Goal: Transaction & Acquisition: Purchase product/service

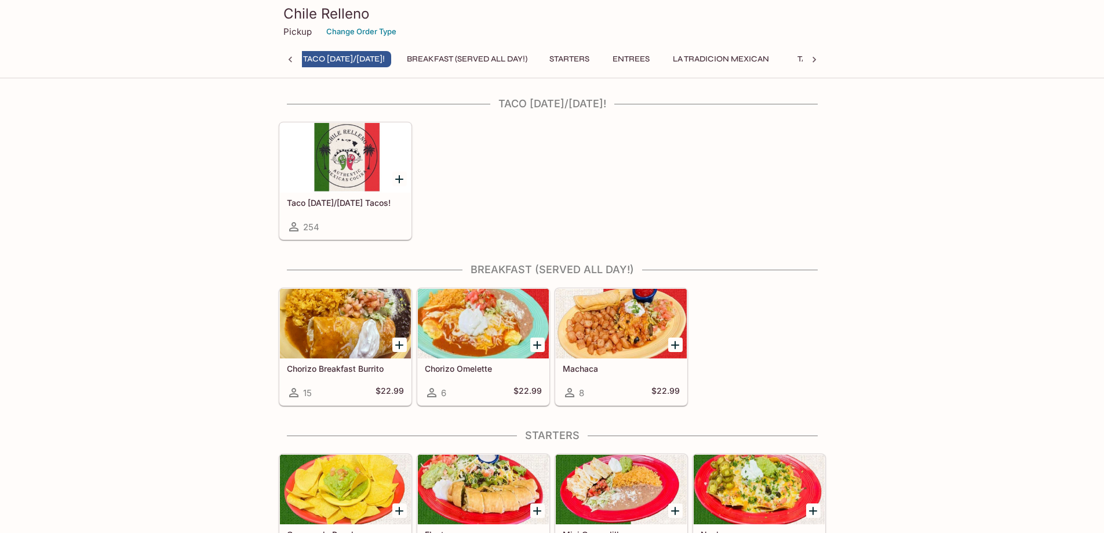
scroll to position [0, 5]
click at [384, 179] on div at bounding box center [345, 158] width 131 height 70
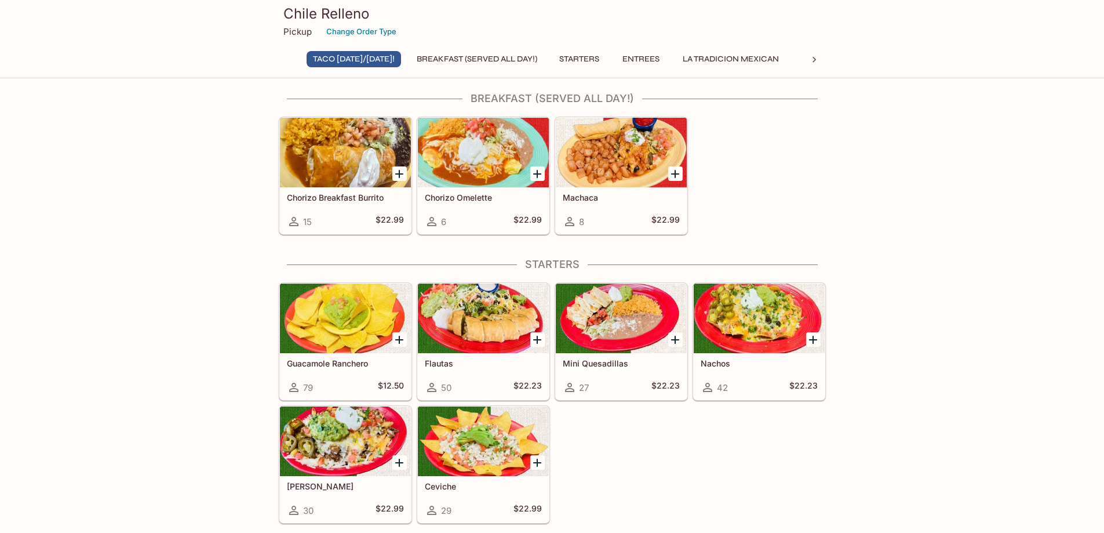
scroll to position [174, 0]
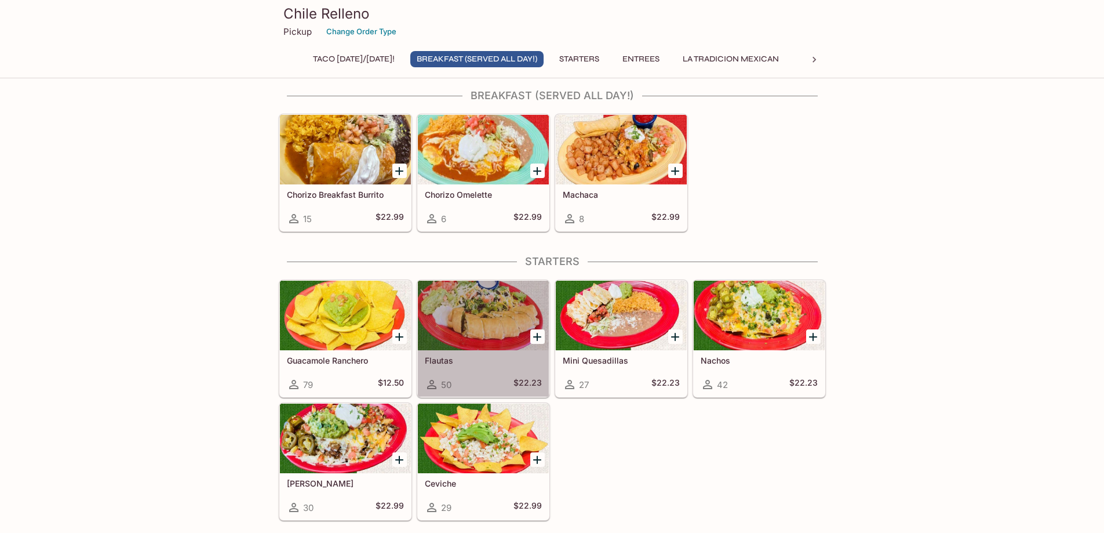
click at [486, 330] on div at bounding box center [483, 315] width 131 height 70
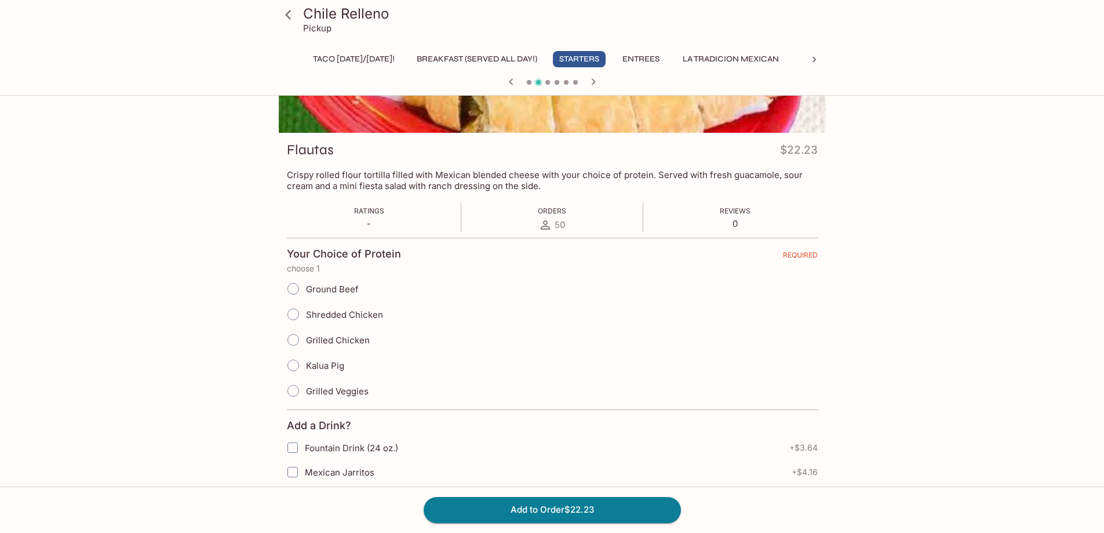
scroll to position [116, 0]
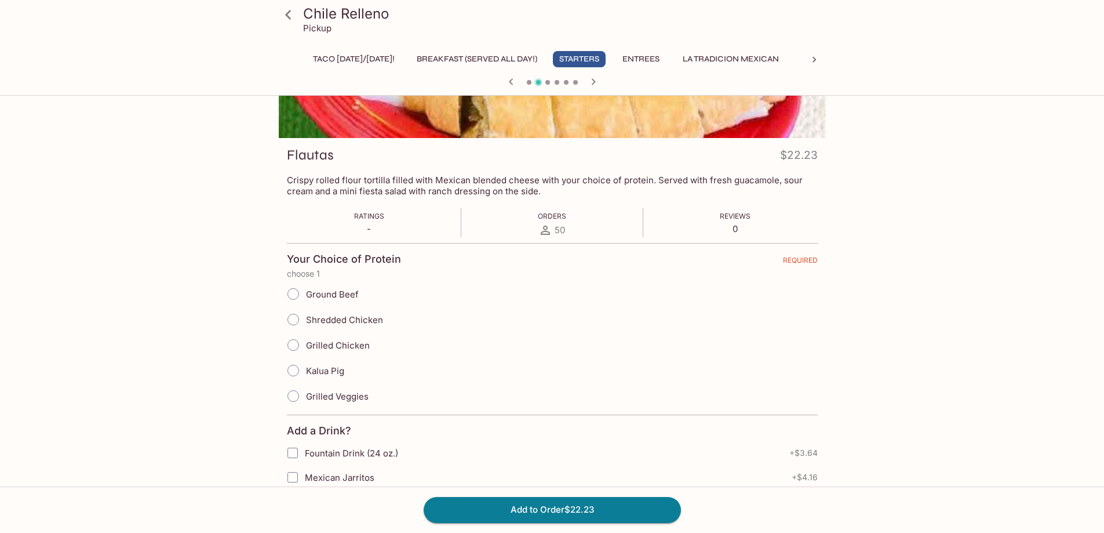
click at [291, 292] on input "Ground Beef" at bounding box center [293, 294] width 24 height 24
radio input "true"
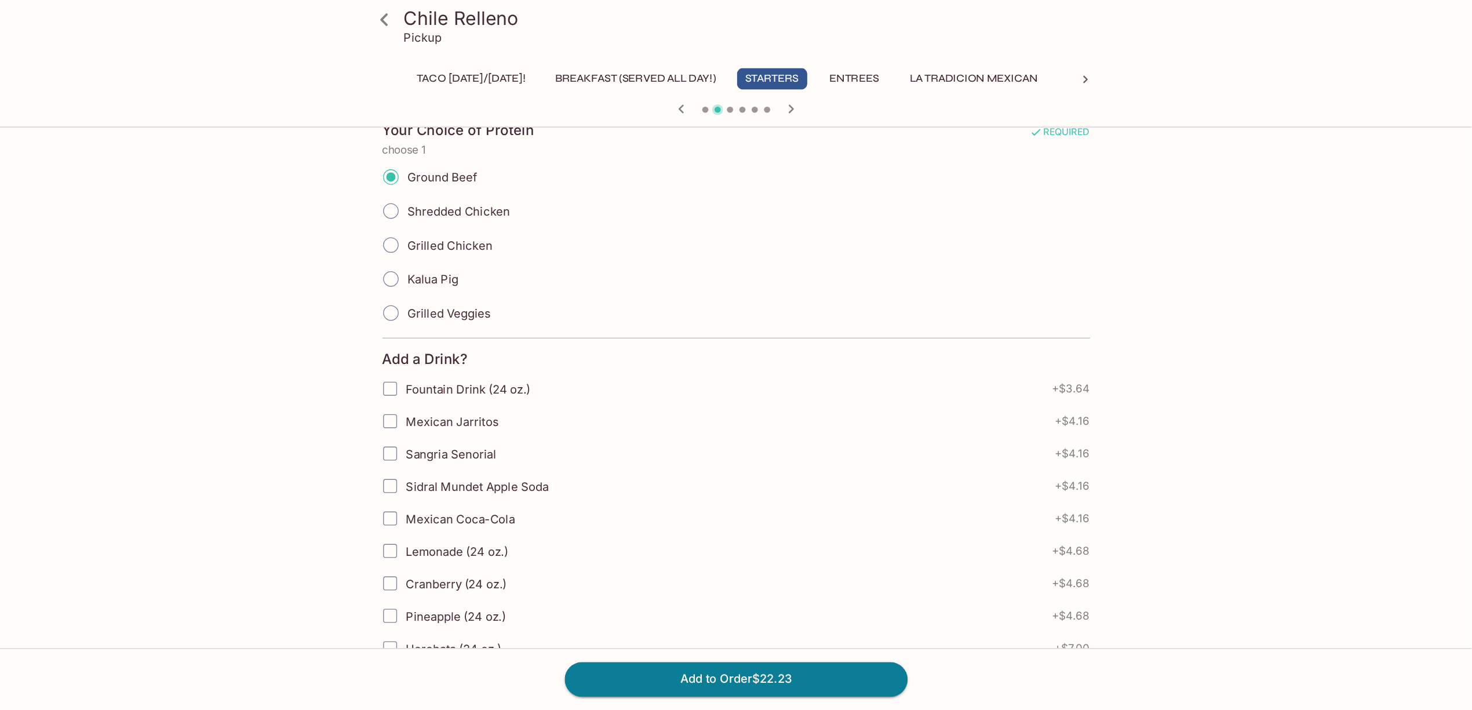
scroll to position [0, 0]
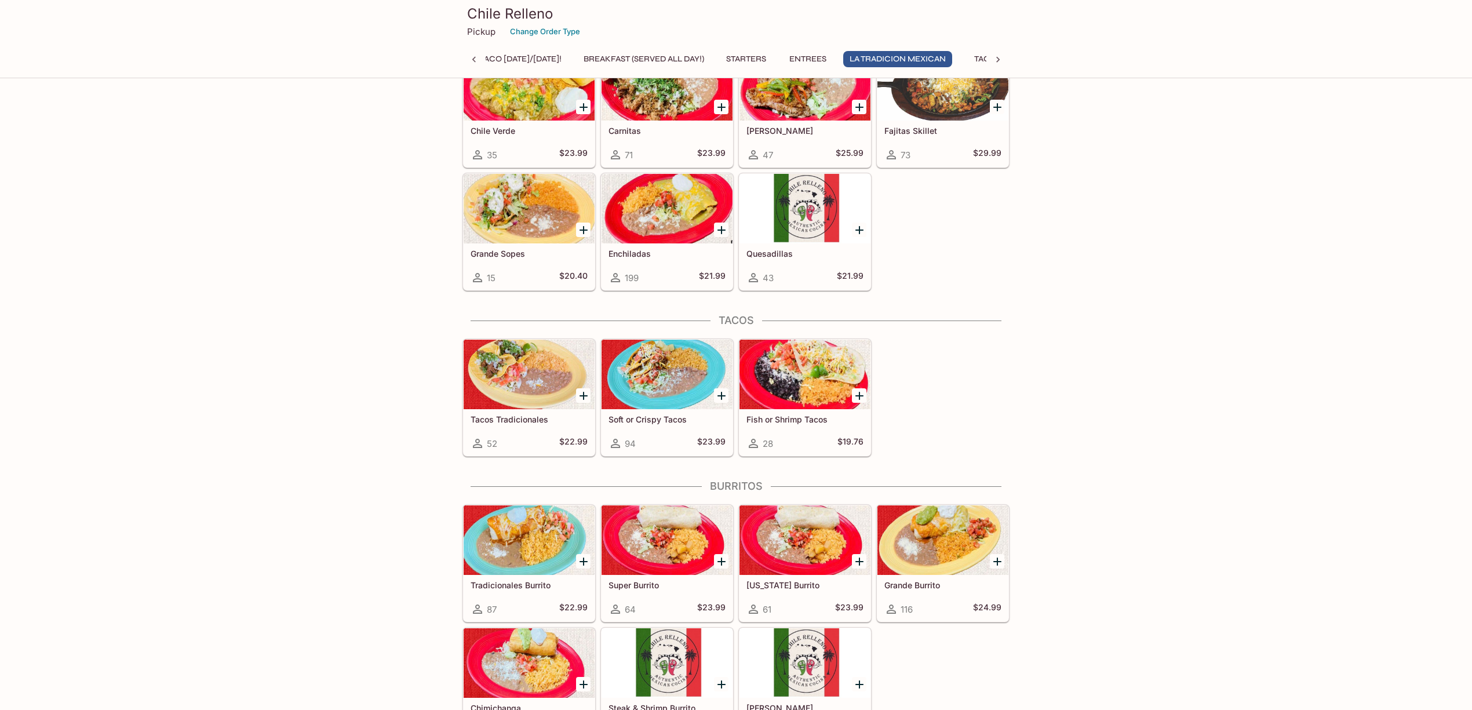
scroll to position [0, 17]
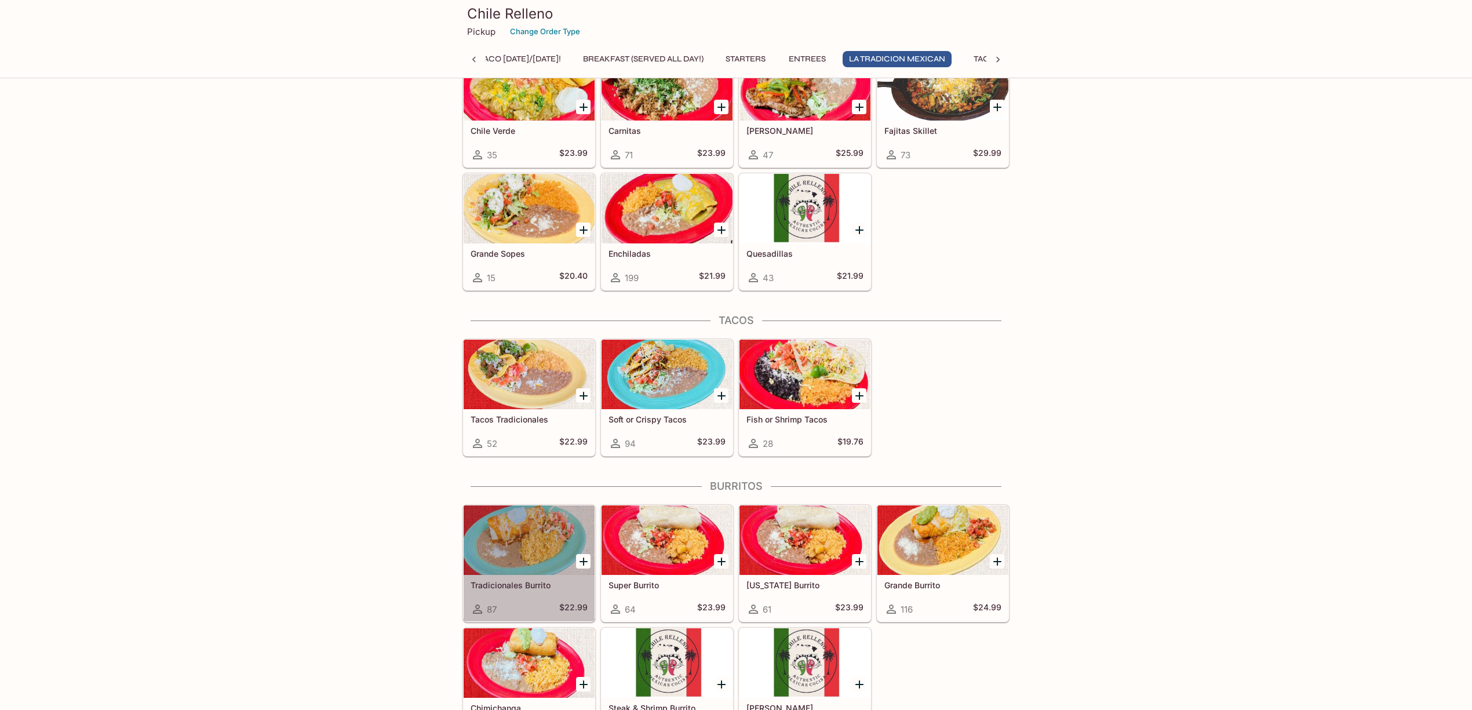
click at [522, 532] on div at bounding box center [529, 540] width 131 height 70
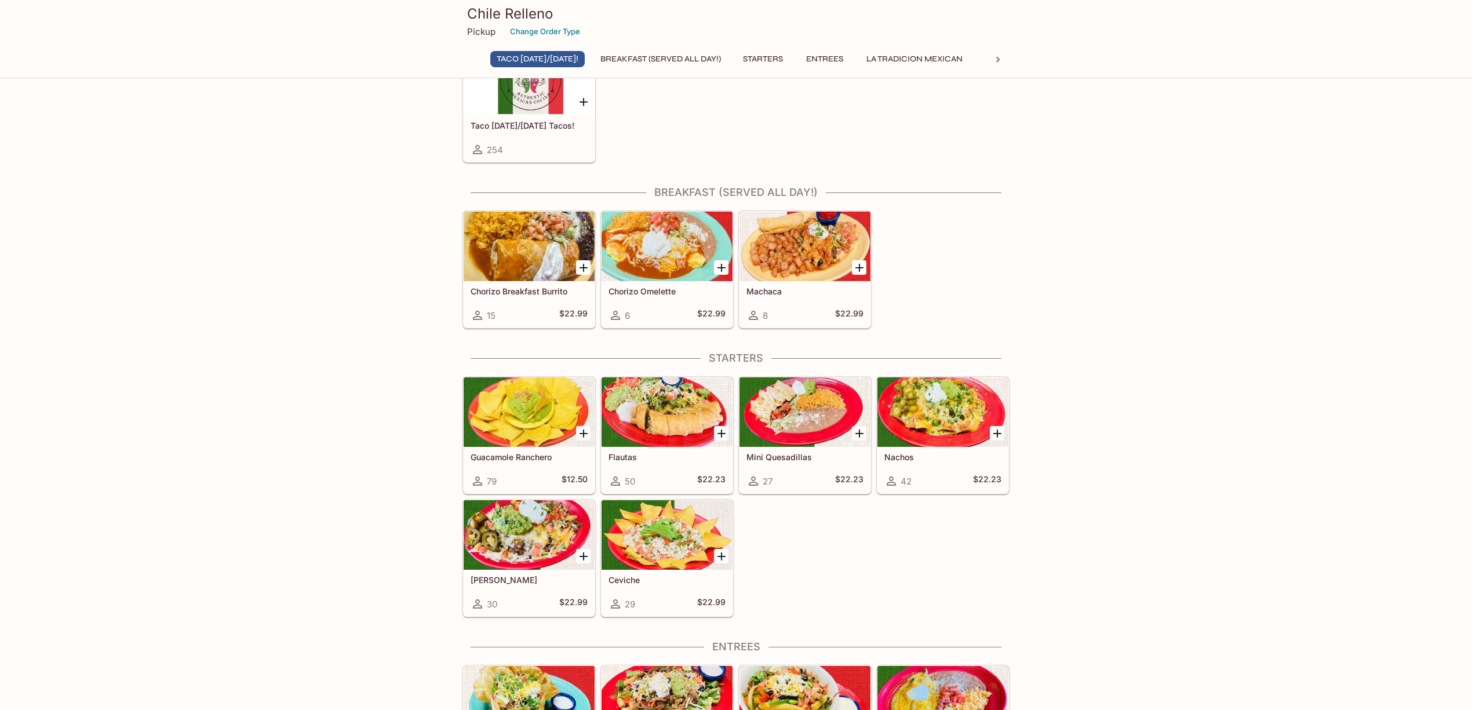
scroll to position [53, 0]
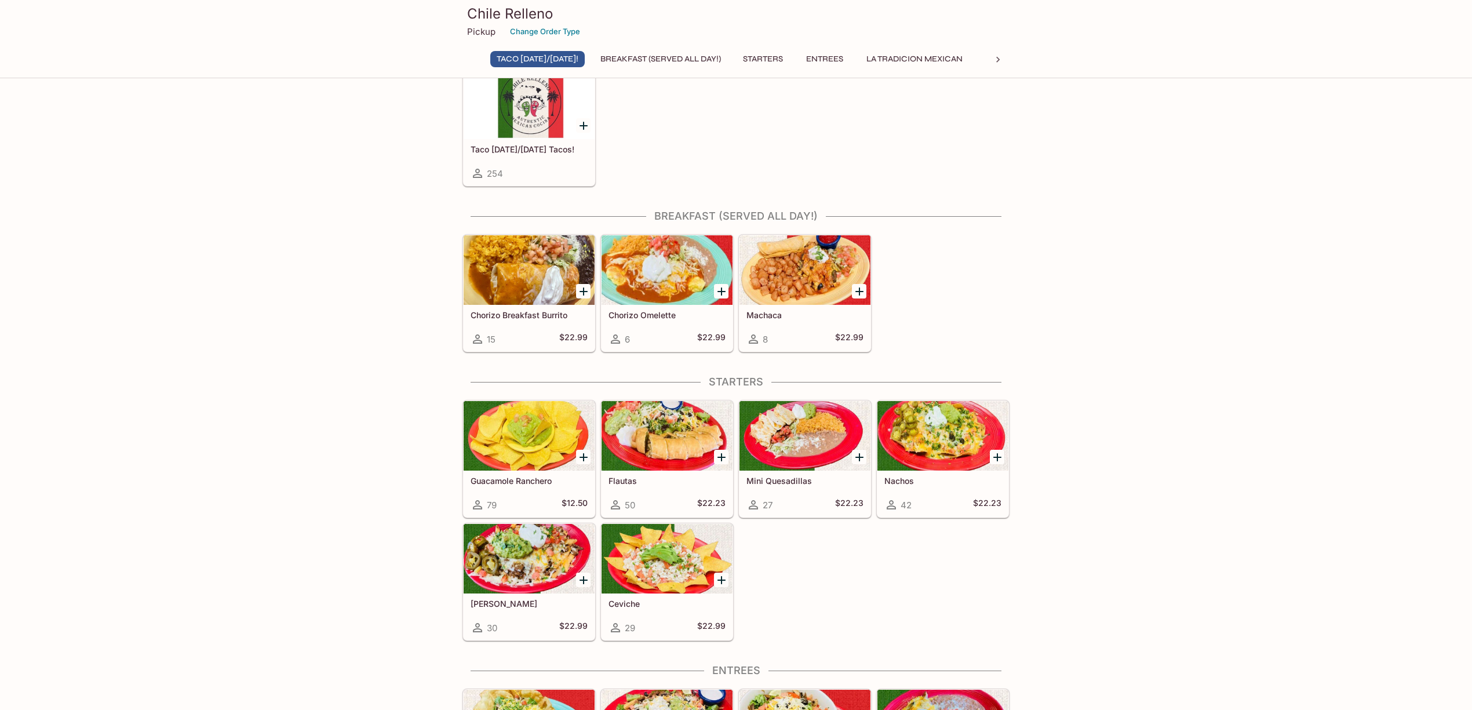
click at [622, 471] on div at bounding box center [666, 436] width 131 height 70
